Goal: Check status

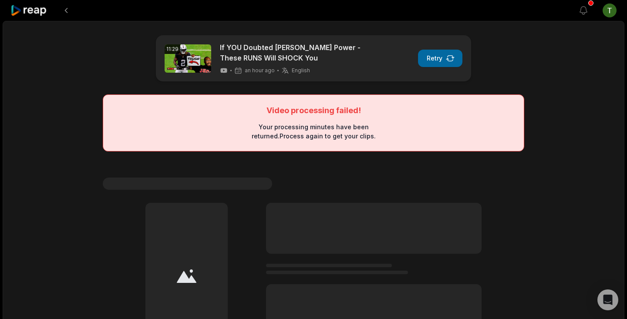
click at [446, 53] on button "Retry" at bounding box center [440, 58] width 44 height 17
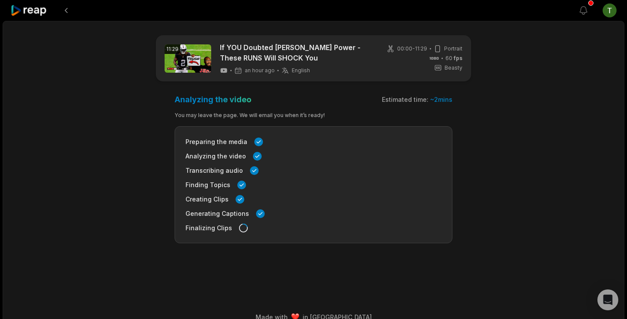
click at [448, 62] on span "60 fps" at bounding box center [454, 58] width 17 height 8
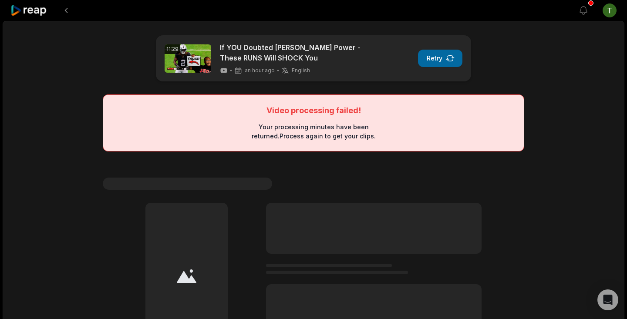
click at [444, 65] on button "Retry" at bounding box center [440, 58] width 44 height 17
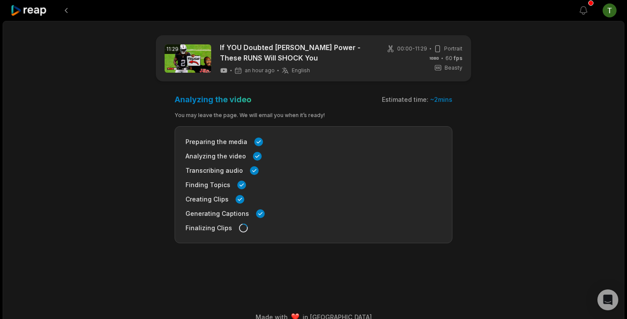
scroll to position [14, 0]
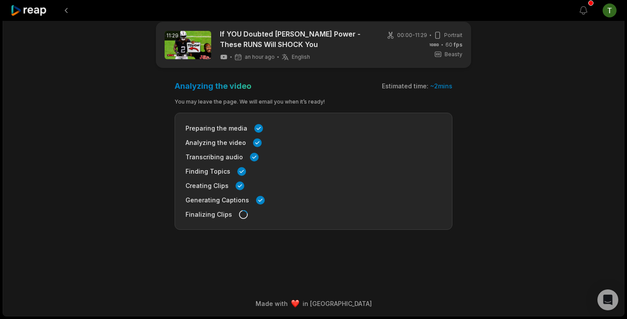
drag, startPoint x: 256, startPoint y: 97, endPoint x: 150, endPoint y: 38, distance: 120.8
click at [243, 88] on div "Analyzing the video Estimated time: ~ 2 mins You may leave the page. We will em…" at bounding box center [314, 155] width 278 height 149
